Goal: Information Seeking & Learning: Learn about a topic

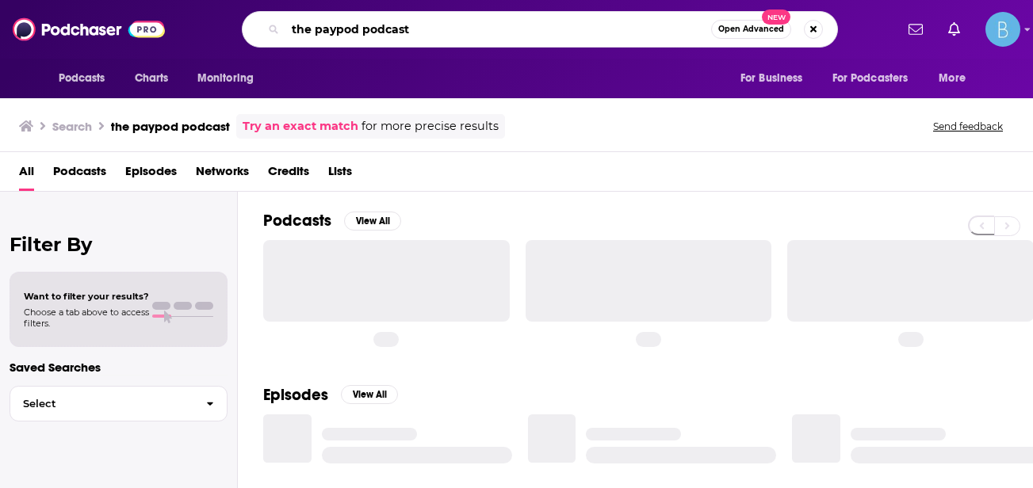
click at [630, 32] on input "the paypod podcast" at bounding box center [498, 29] width 426 height 25
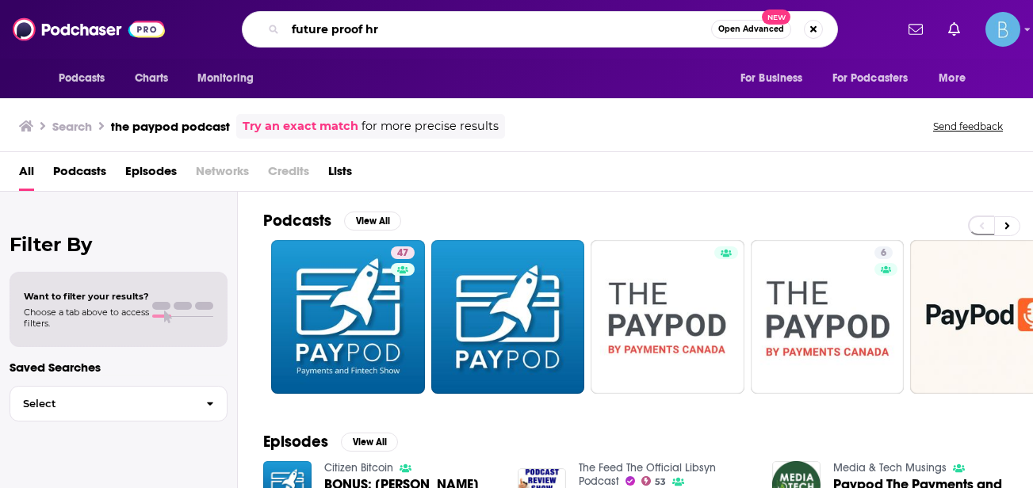
type input "future proof hr"
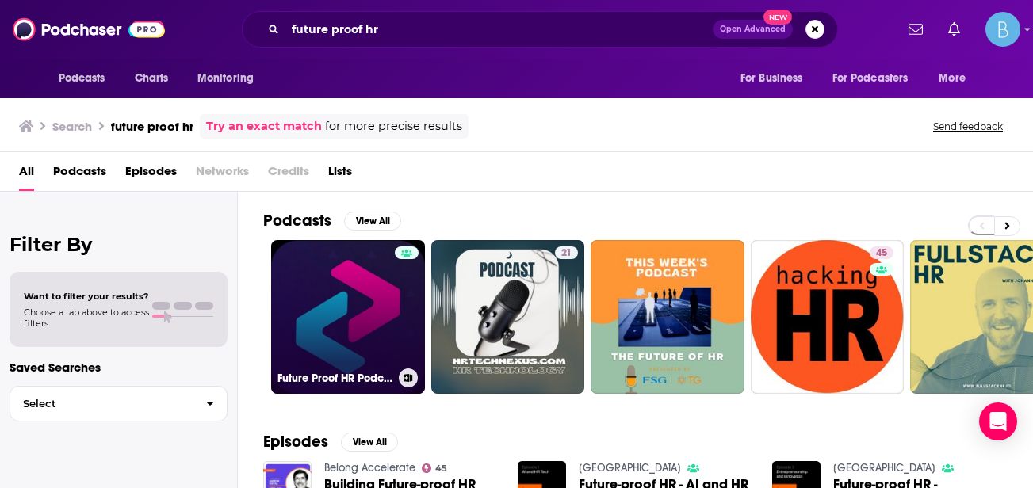
click at [339, 309] on link "Future Proof HR Podcast" at bounding box center [348, 317] width 154 height 154
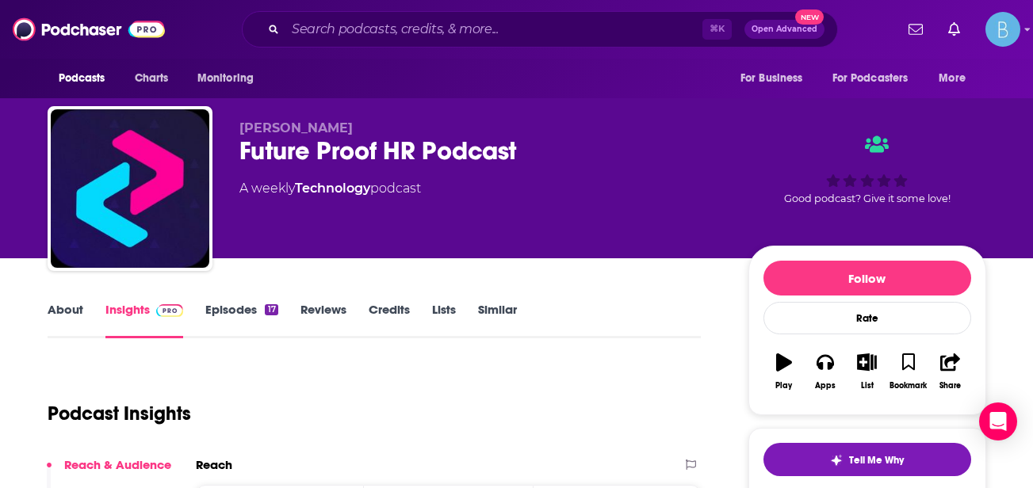
click at [256, 304] on link "Episodes 17" at bounding box center [241, 320] width 72 height 36
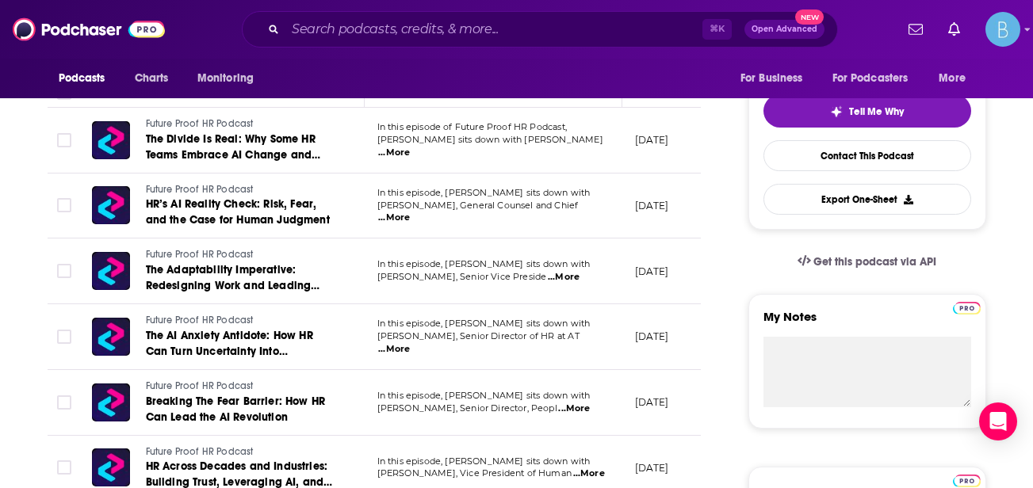
scroll to position [200, 0]
